Goal: Task Accomplishment & Management: Manage account settings

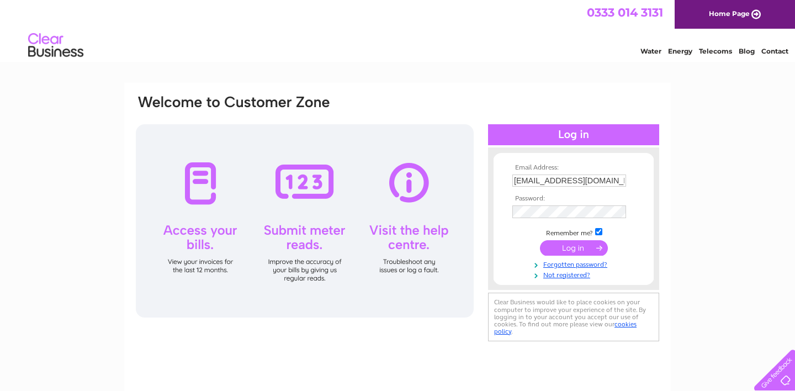
click at [585, 248] on input "submit" at bounding box center [574, 247] width 68 height 15
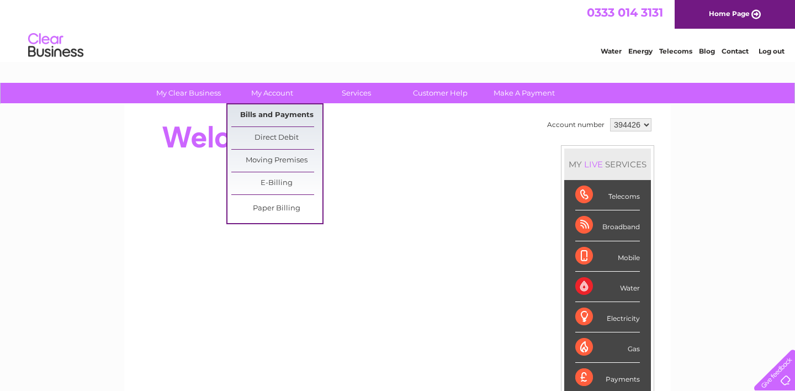
click at [283, 118] on link "Bills and Payments" at bounding box center [276, 115] width 91 height 22
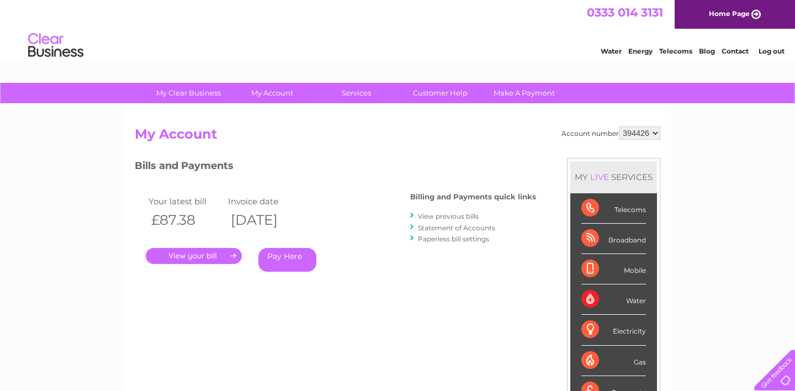
click at [184, 252] on link "." at bounding box center [194, 256] width 96 height 16
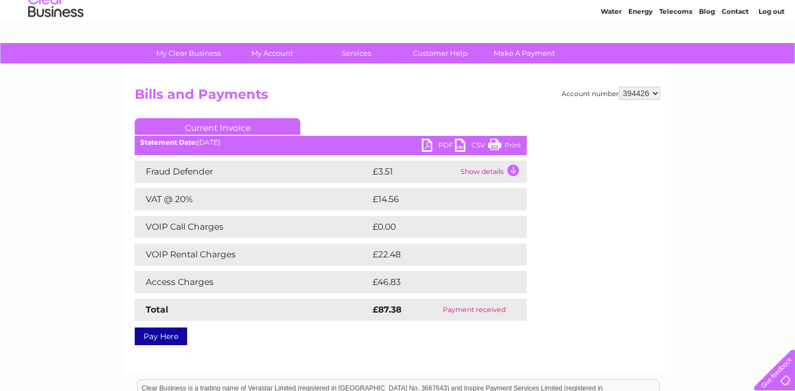
scroll to position [29, 0]
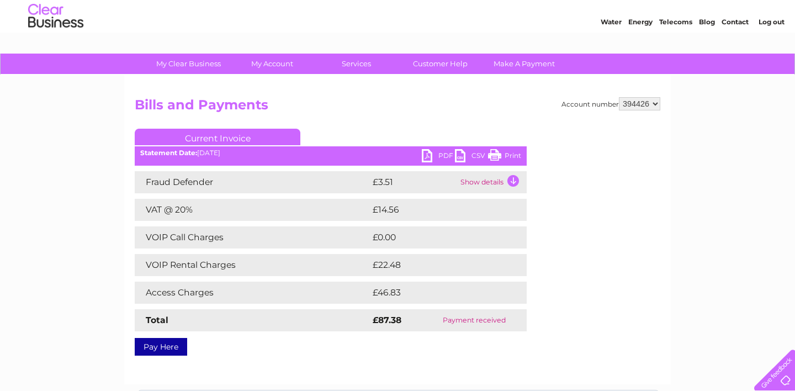
click at [498, 153] on link "Print" at bounding box center [504, 157] width 33 height 16
